Goal: Information Seeking & Learning: Learn about a topic

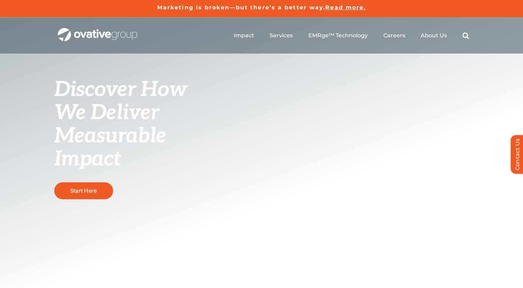
click at [136, 32] on img "OG_Full_horizontal_WHT" at bounding box center [97, 34] width 79 height 13
click at [96, 186] on link "Start Here" at bounding box center [83, 190] width 59 height 17
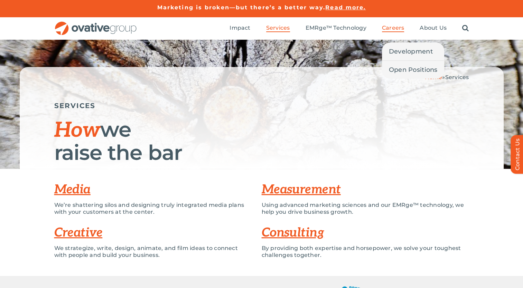
click at [399, 32] on li "Careers Development Open Positions" at bounding box center [393, 29] width 22 height 8
click at [407, 51] on span "Development" at bounding box center [411, 52] width 44 height 10
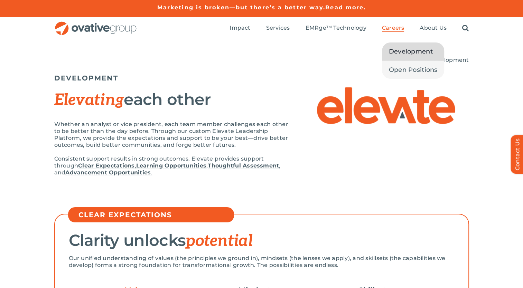
click at [399, 28] on span "Careers" at bounding box center [393, 28] width 22 height 7
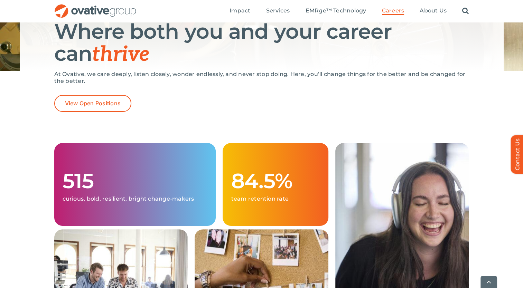
scroll to position [103, 0]
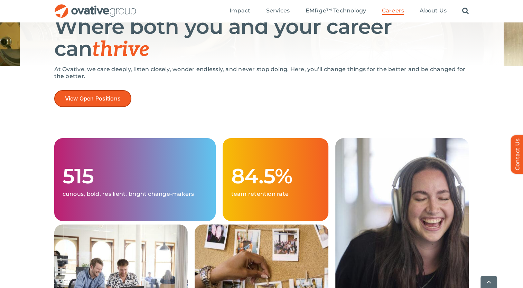
click at [113, 104] on link "View Open Positions" at bounding box center [92, 98] width 77 height 17
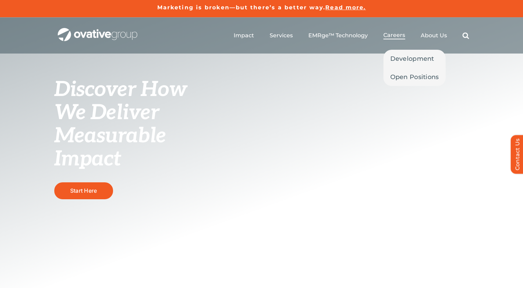
click at [394, 39] on li "Careers Development Open Positions" at bounding box center [394, 36] width 22 height 8
click at [407, 58] on span "Development" at bounding box center [412, 59] width 44 height 10
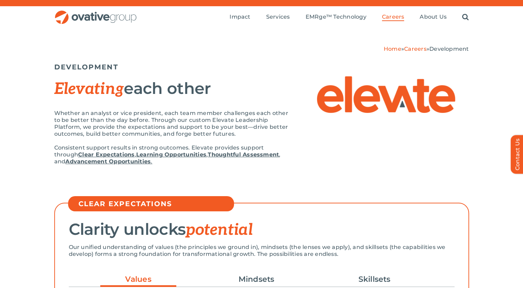
scroll to position [11, 0]
click at [411, 48] on link "Careers" at bounding box center [415, 49] width 22 height 7
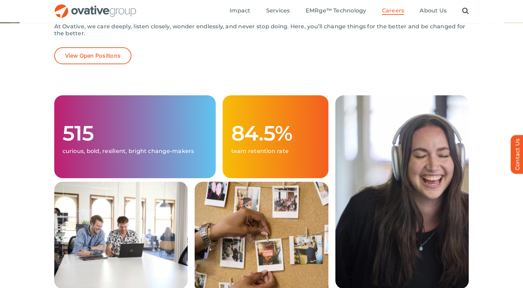
scroll to position [29, 0]
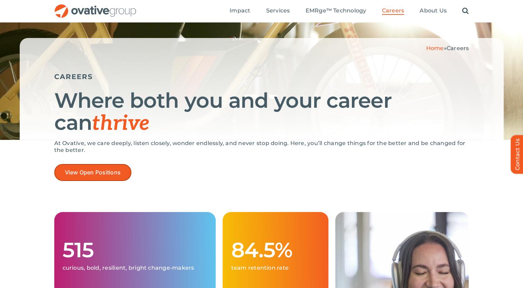
click at [117, 172] on span "View Open Positions" at bounding box center [93, 172] width 56 height 7
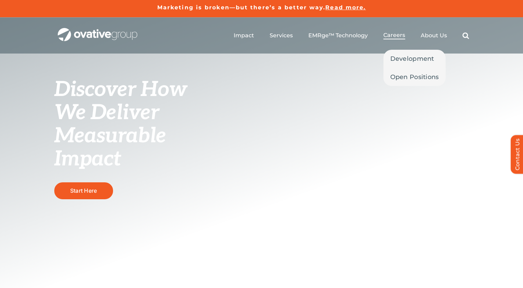
click at [398, 36] on span "Careers" at bounding box center [394, 35] width 22 height 7
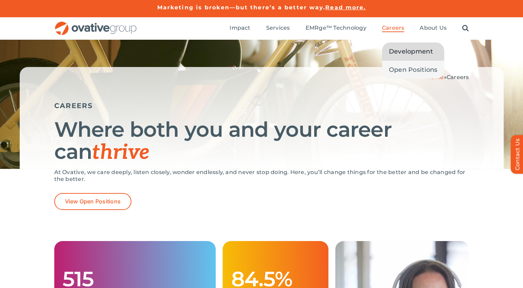
click at [403, 55] on span "Development" at bounding box center [411, 52] width 44 height 10
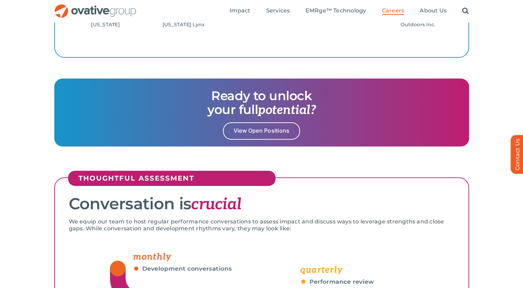
scroll to position [850, 0]
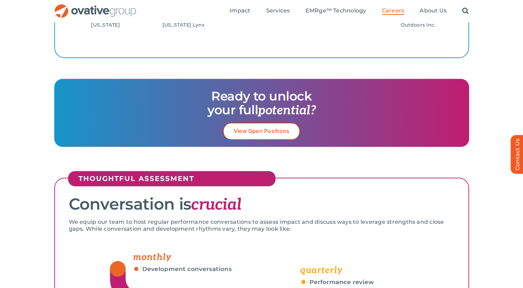
click at [278, 133] on span "View Open Positions" at bounding box center [262, 131] width 56 height 7
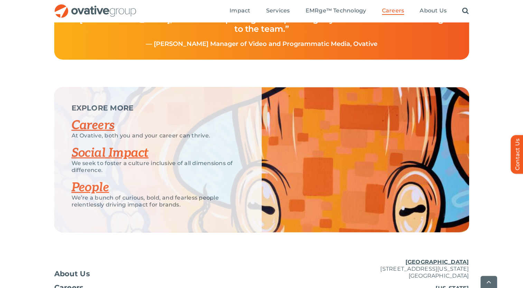
scroll to position [1635, 0]
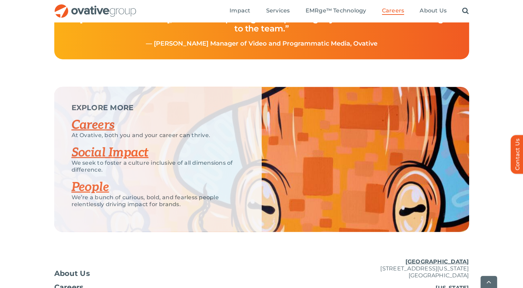
click at [104, 133] on link "Careers" at bounding box center [93, 124] width 43 height 15
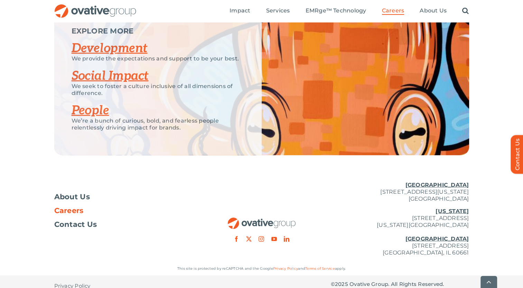
scroll to position [1356, 0]
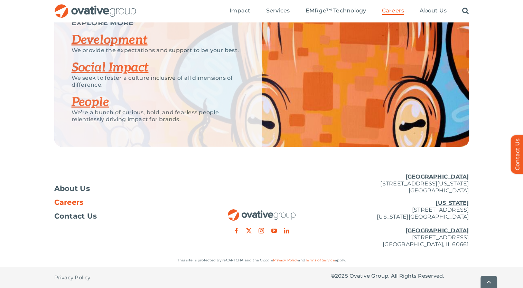
click at [122, 36] on link "Development" at bounding box center [110, 39] width 76 height 15
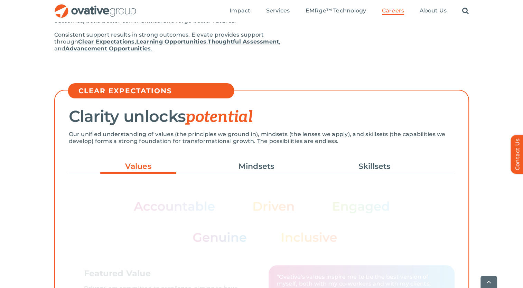
scroll to position [142, 0]
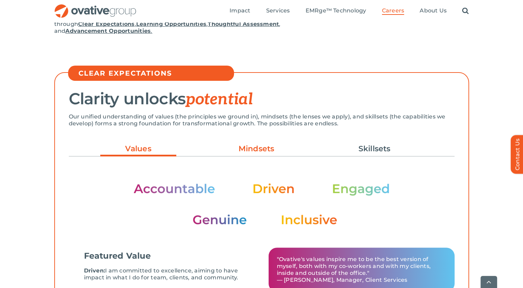
click at [249, 154] on link "Mindsets" at bounding box center [256, 149] width 76 height 12
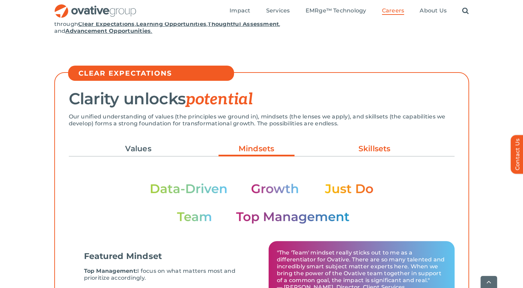
click at [344, 151] on link "Skillsets" at bounding box center [374, 149] width 76 height 12
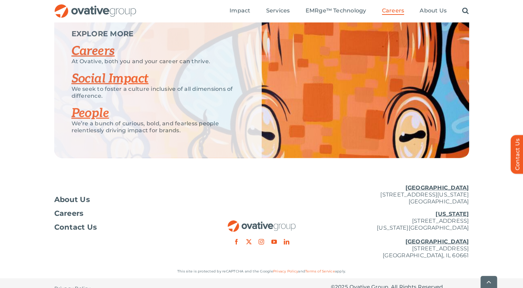
scroll to position [1760, 0]
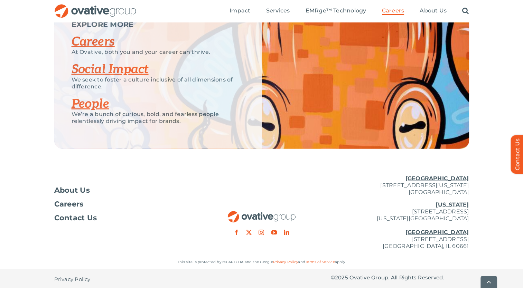
click at [120, 77] on link "Social Impact" at bounding box center [110, 69] width 77 height 15
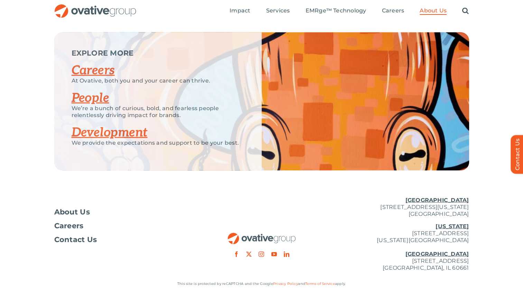
scroll to position [1342, 0]
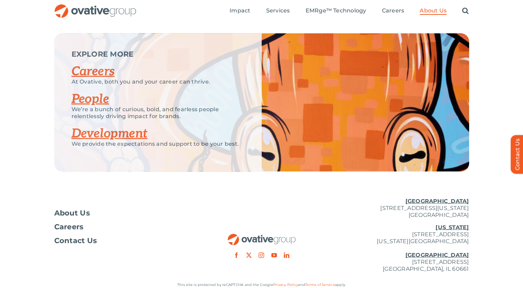
drag, startPoint x: 100, startPoint y: 54, endPoint x: 100, endPoint y: 65, distance: 11.1
click at [100, 65] on div "EXPLORE MORE Careers At Ovative, both you and your career can thrive. People We…" at bounding box center [157, 103] width 207 height 138
click at [100, 65] on link "Careers" at bounding box center [93, 71] width 43 height 15
